Goal: Information Seeking & Learning: Learn about a topic

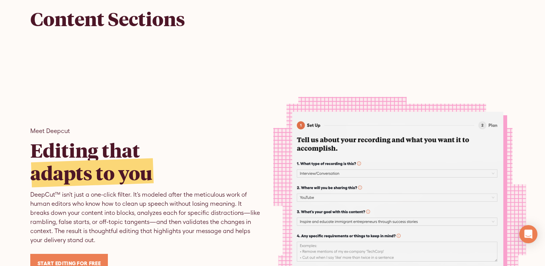
scroll to position [1848, 0]
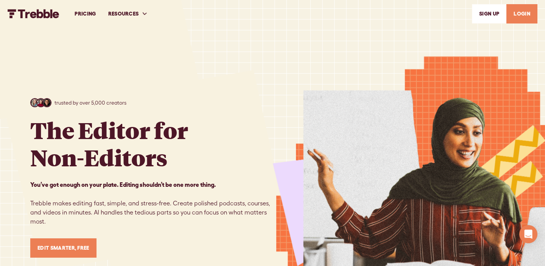
click at [89, 13] on link "PRICING" at bounding box center [85, 14] width 33 height 26
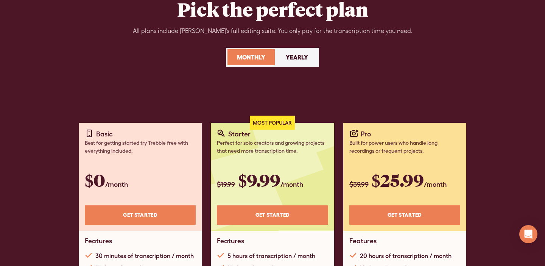
scroll to position [201, 0]
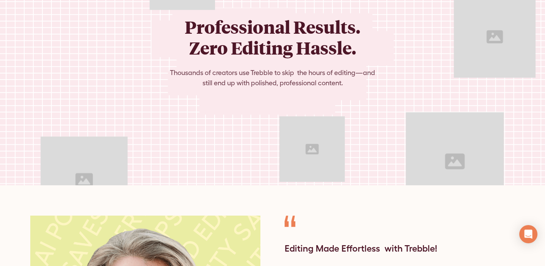
scroll to position [3393, 0]
